Goal: Task Accomplishment & Management: Use online tool/utility

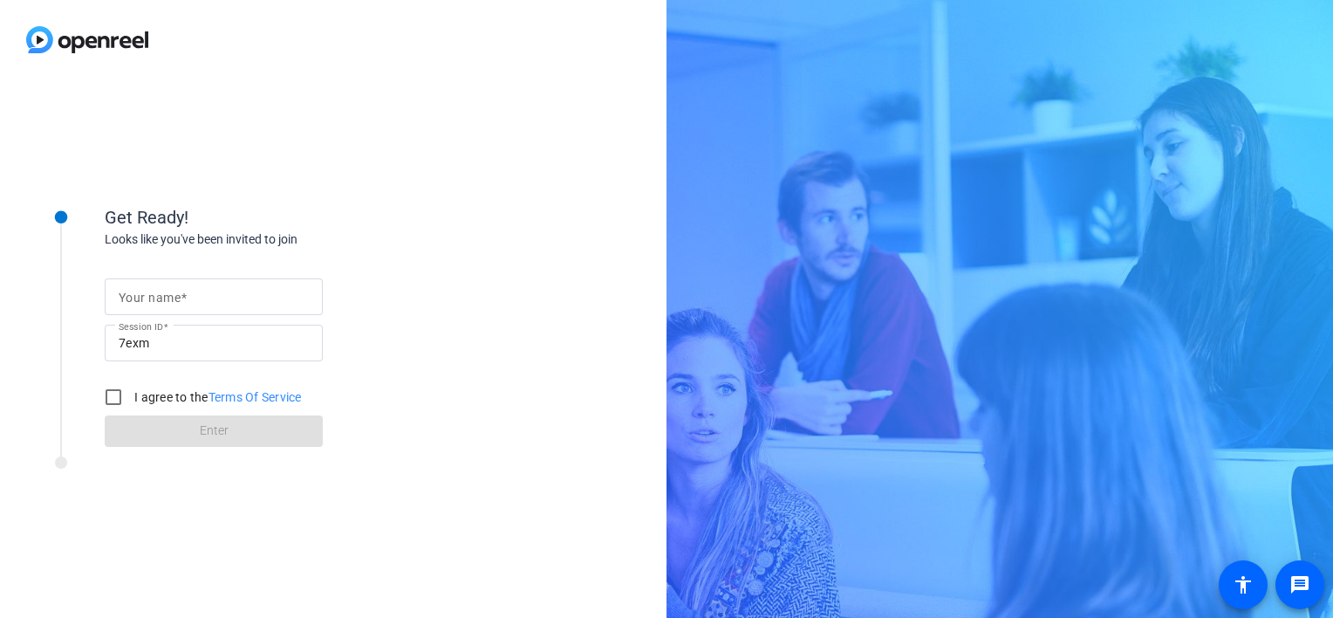
click at [247, 293] on input "Your name" at bounding box center [214, 296] width 190 height 21
type input "Amanda Riyadh Hug"
click at [120, 397] on input "I agree to the Terms Of Service" at bounding box center [113, 396] width 35 height 35
checkbox input "true"
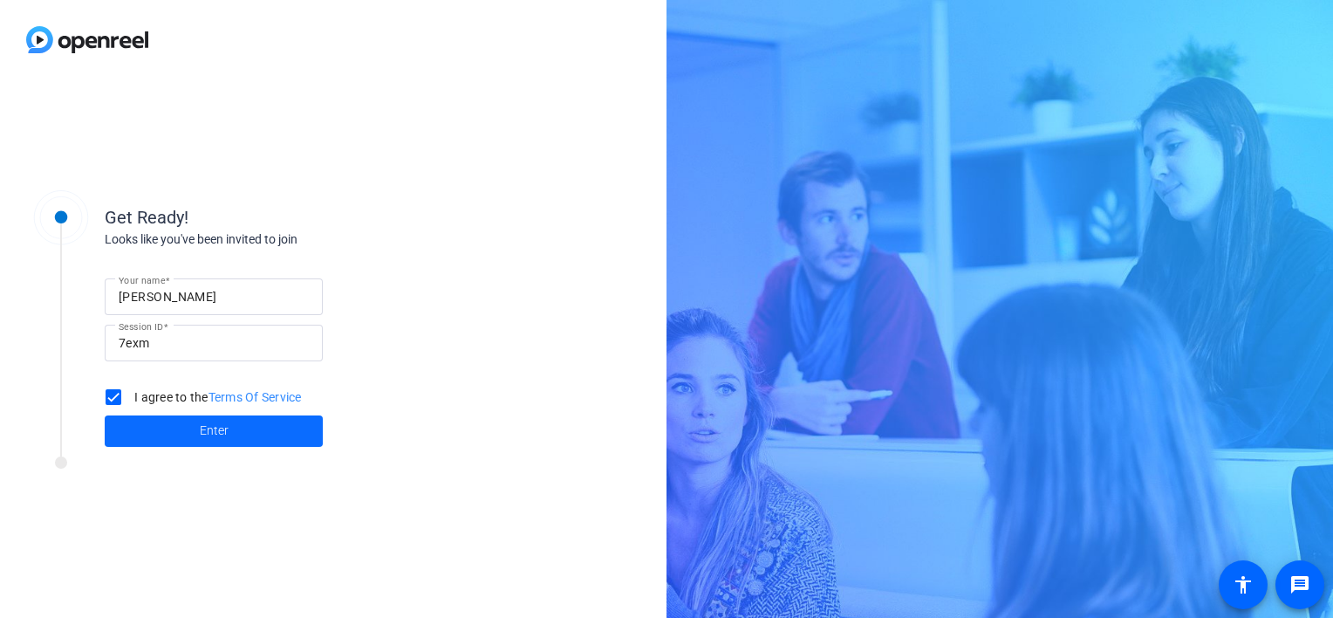
click at [171, 434] on span at bounding box center [214, 431] width 218 height 42
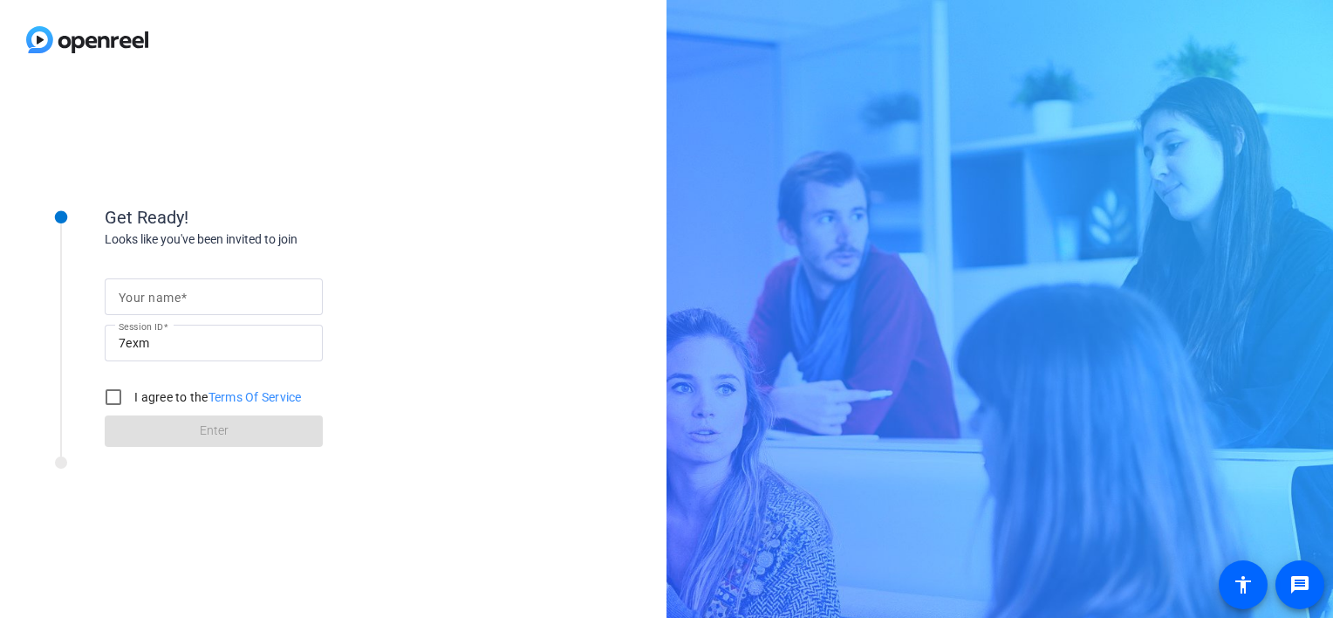
click at [174, 297] on mat-label "Your name" at bounding box center [150, 297] width 62 height 14
click at [174, 297] on input "Your name" at bounding box center [214, 296] width 190 height 21
type input "[PERSON_NAME]"
click at [114, 401] on input "I agree to the Terms Of Service" at bounding box center [113, 396] width 35 height 35
checkbox input "true"
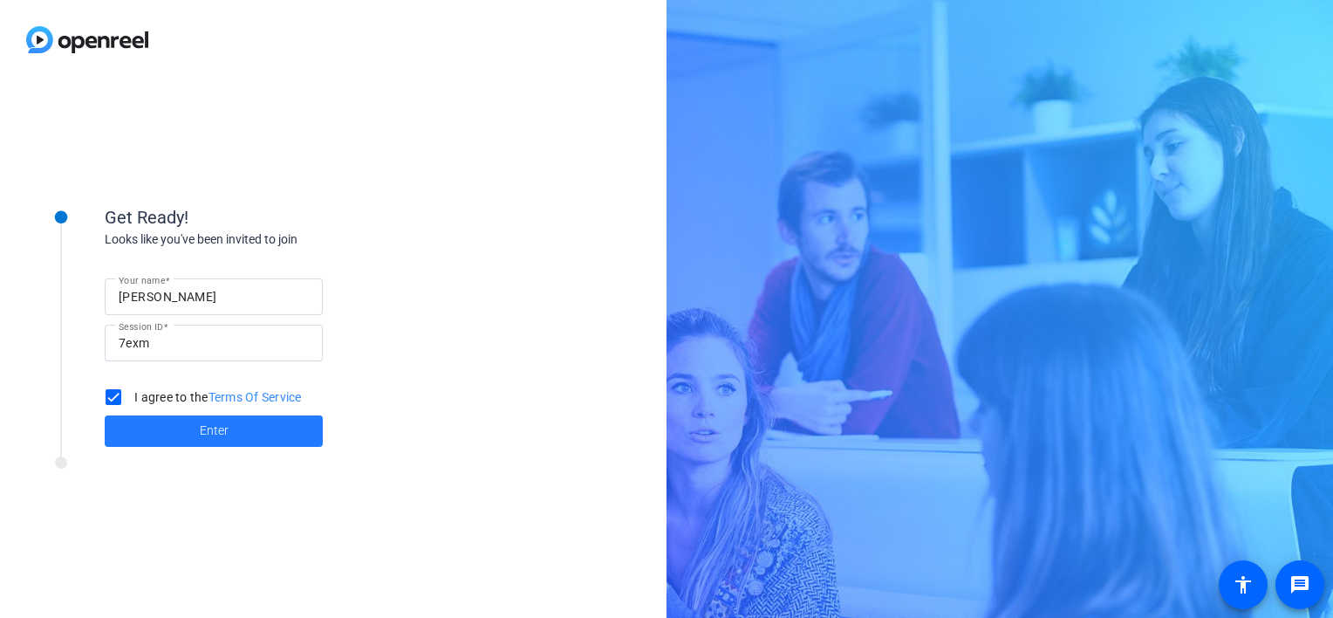
click at [136, 422] on span at bounding box center [214, 431] width 218 height 42
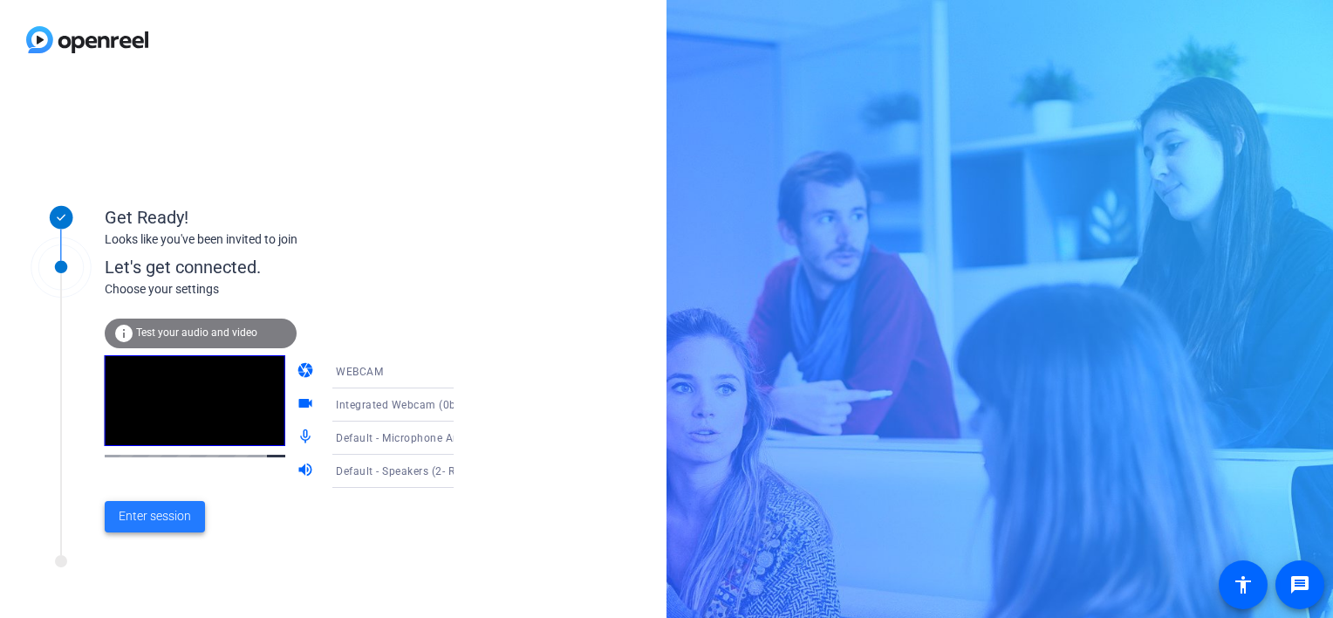
click at [171, 519] on span "Enter session" at bounding box center [155, 516] width 72 height 18
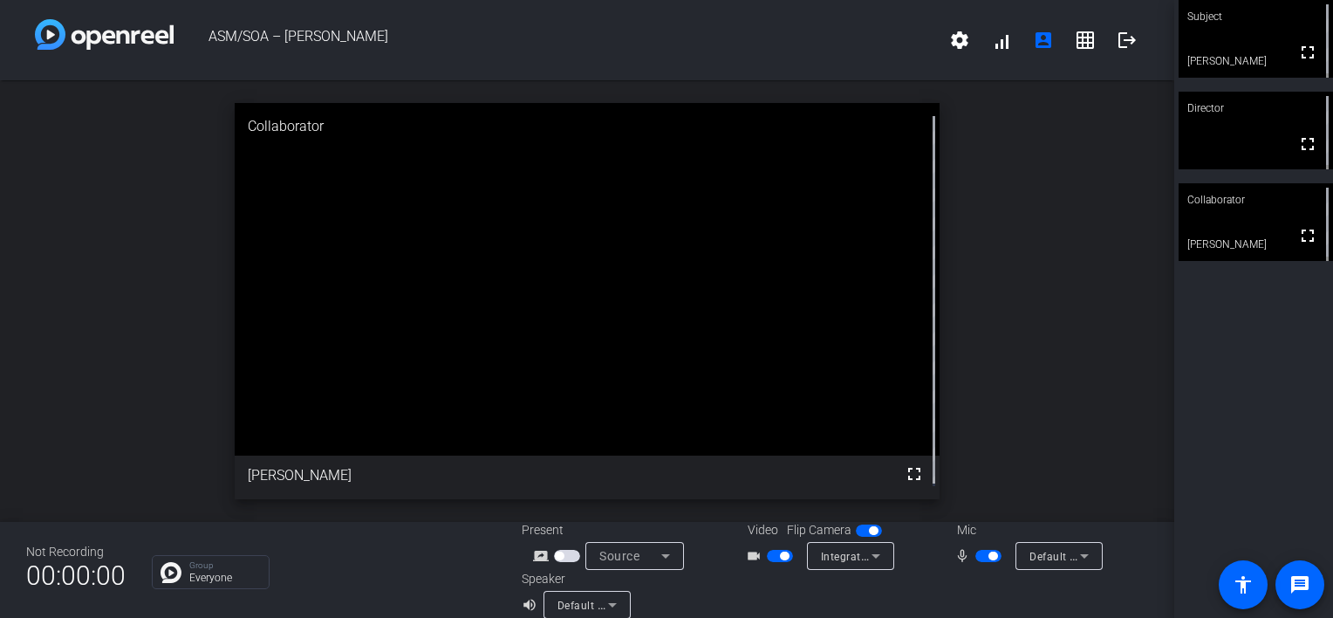
click at [770, 556] on span "button" at bounding box center [780, 555] width 26 height 12
click at [770, 556] on span "button" at bounding box center [772, 555] width 9 height 9
click at [1041, 302] on div "open_in_new Director fullscreen" at bounding box center [587, 300] width 1174 height 441
click at [780, 558] on span "button" at bounding box center [784, 555] width 9 height 9
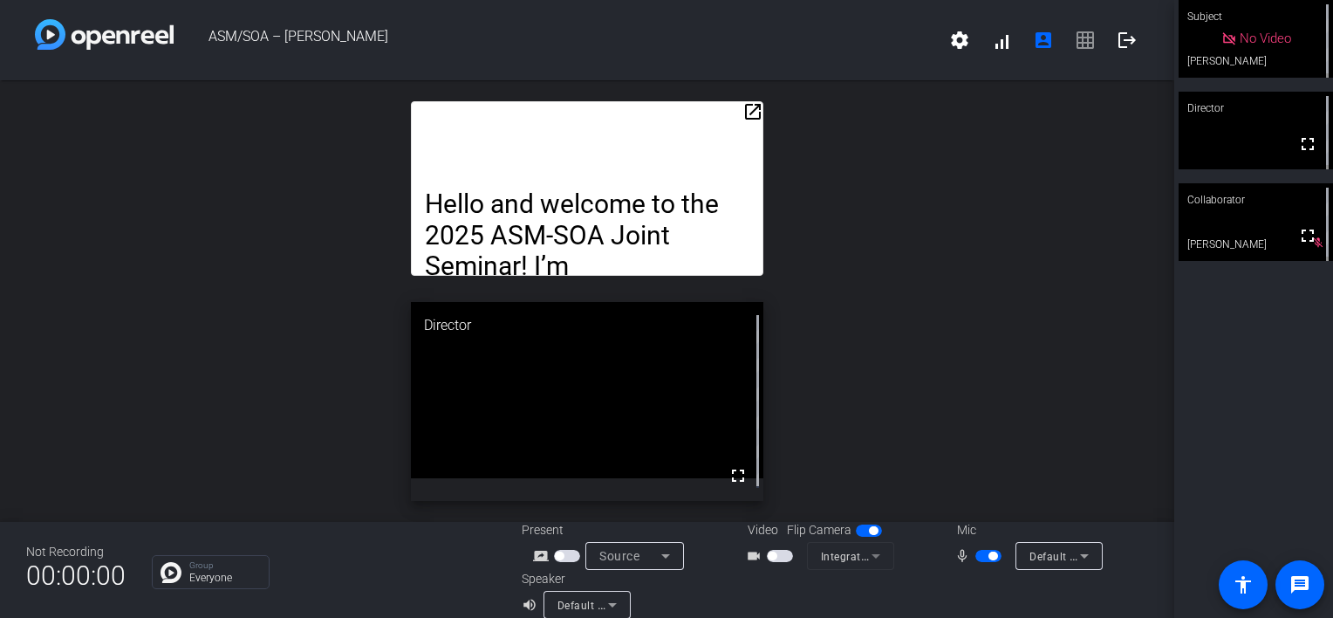
click at [779, 558] on span "button" at bounding box center [780, 555] width 26 height 12
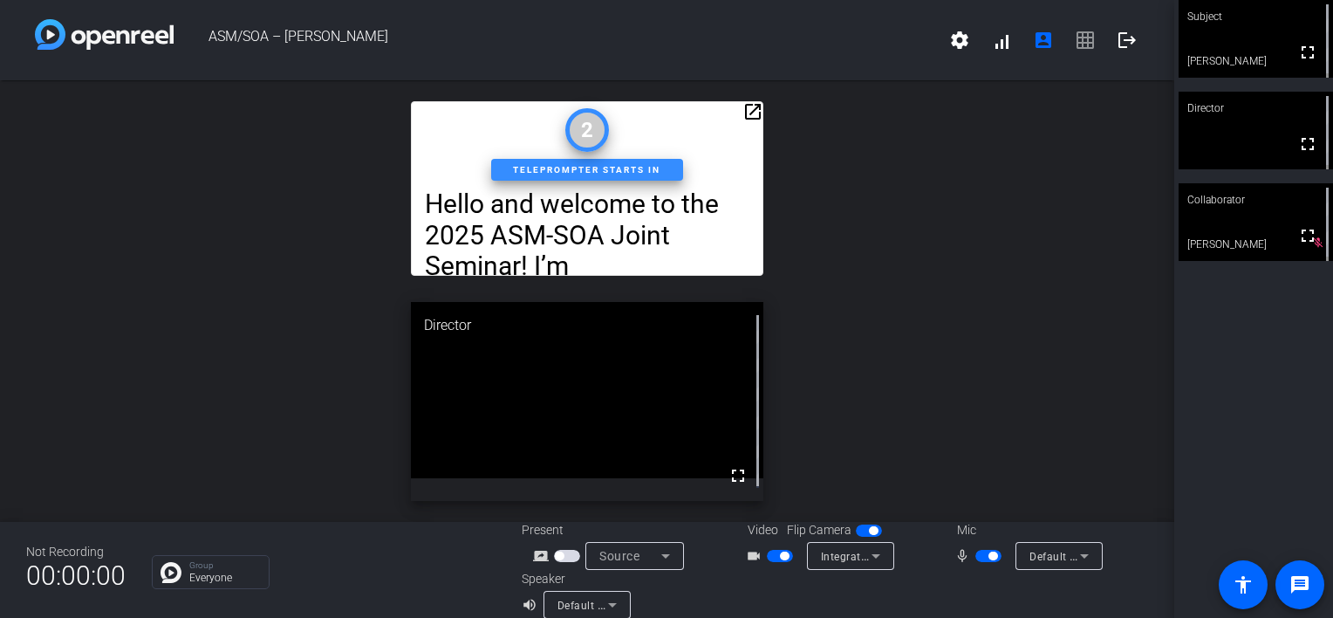
click at [748, 112] on mat-icon "open_in_new" at bounding box center [752, 111] width 21 height 21
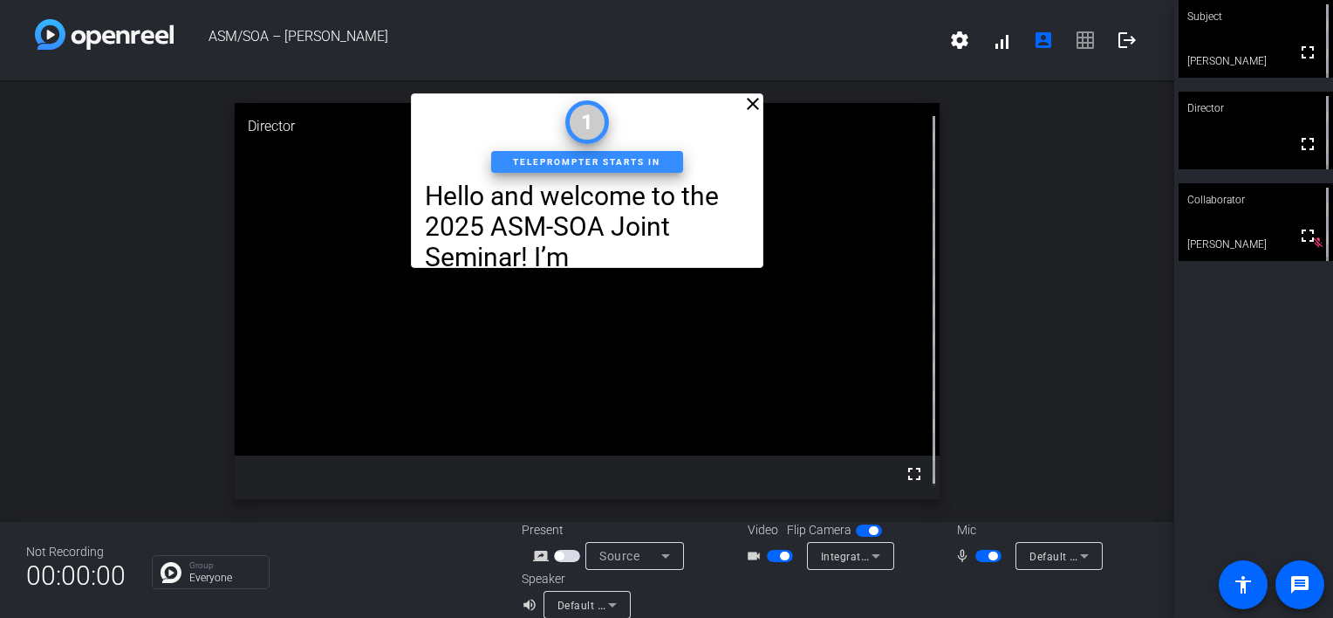
click at [748, 112] on mat-icon "close" at bounding box center [752, 103] width 21 height 21
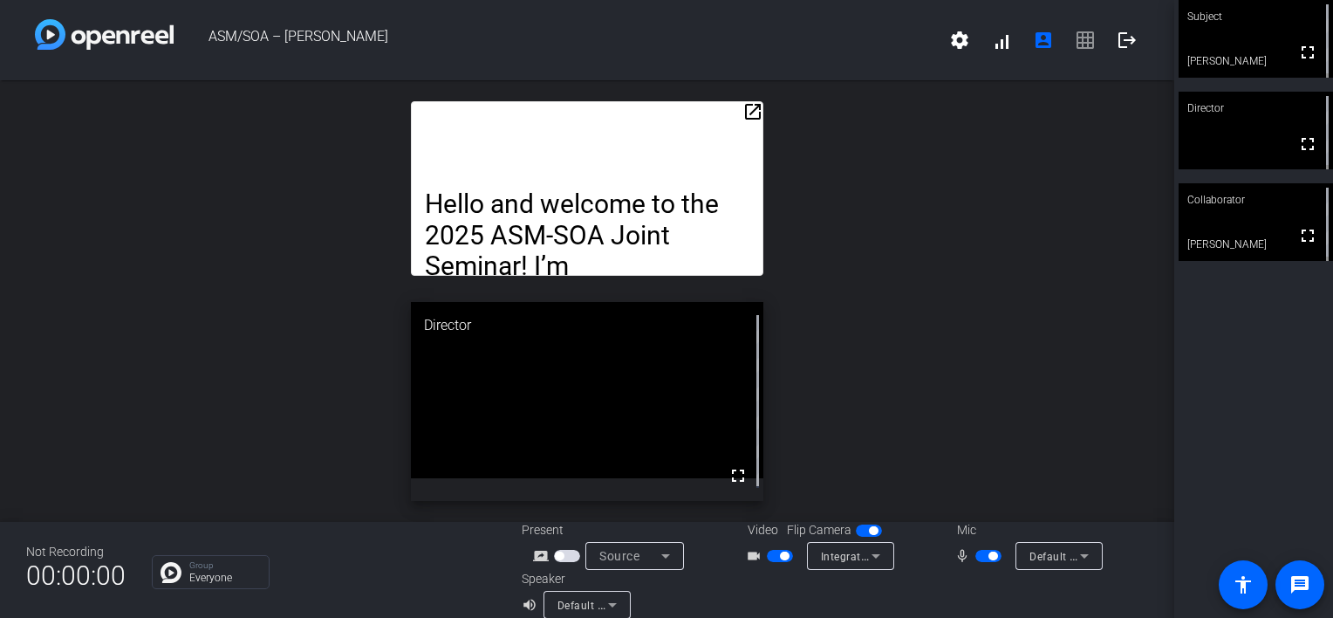
click at [1076, 48] on span "settings signal_cellular_alt account_box grid_on logout" at bounding box center [1042, 40] width 209 height 42
